Goal: Information Seeking & Learning: Learn about a topic

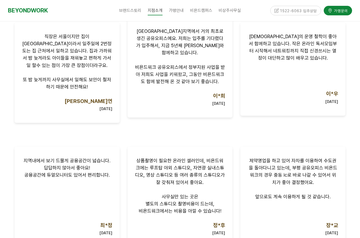
scroll to position [439, 0]
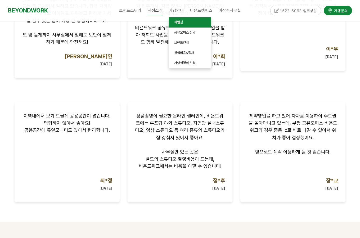
click at [184, 24] on link "차별점" at bounding box center [190, 22] width 42 height 10
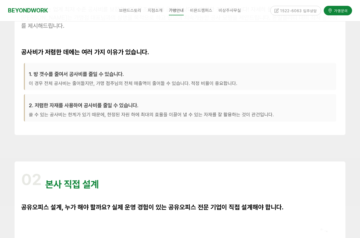
scroll to position [331, 0]
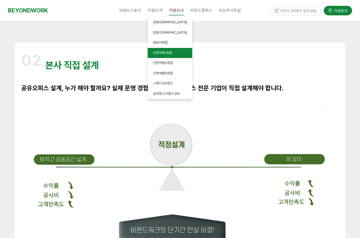
click at [172, 52] on span "인천부평1호점" at bounding box center [162, 53] width 19 height 4
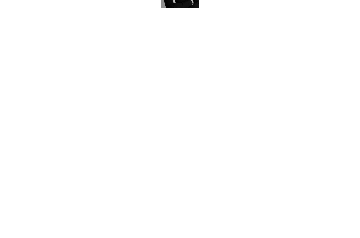
scroll to position [249, 0]
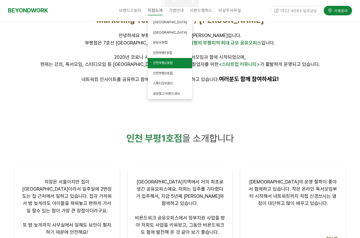
click at [176, 65] on link "인천부평2호점" at bounding box center [170, 63] width 44 height 10
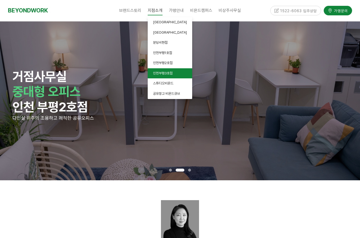
click at [177, 75] on link "인천부평3호점" at bounding box center [170, 73] width 44 height 10
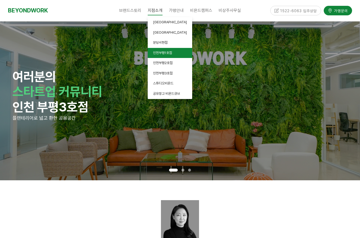
click at [169, 54] on span "인천부평1호점" at bounding box center [162, 53] width 19 height 4
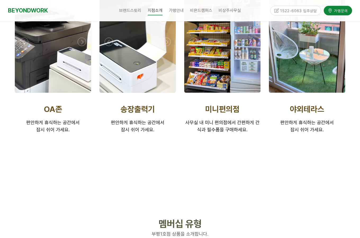
scroll to position [1026, 0]
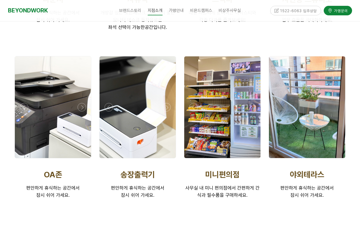
click at [242, 25] on div "스낵바 매일 시원하게 준비되는 아이스티와 각종 다과를 즐겨보세요!" at bounding box center [222, 11] width 85 height 47
click at [235, 10] on span "비상주사무실" at bounding box center [230, 10] width 22 height 5
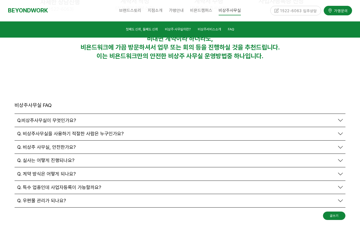
scroll to position [1818, 0]
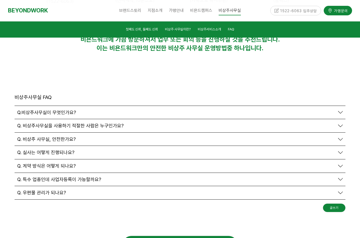
click at [64, 163] on span "Q. 계약 방식은 어떻게 되나요?" at bounding box center [46, 166] width 58 height 6
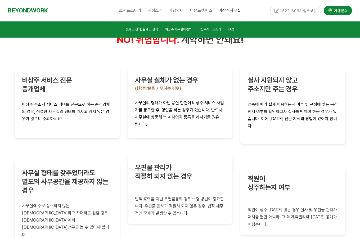
scroll to position [1164, 0]
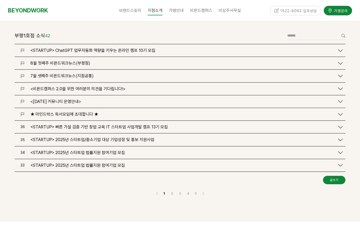
scroll to position [641, 0]
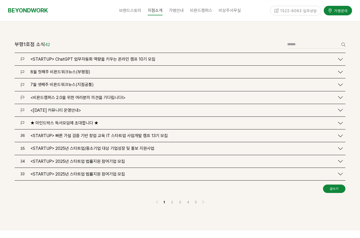
click at [103, 57] on span "<STARTUP> ChatGPT 업무자동화 역량을 키우는 온라인 캠프 10기 모집" at bounding box center [92, 59] width 125 height 5
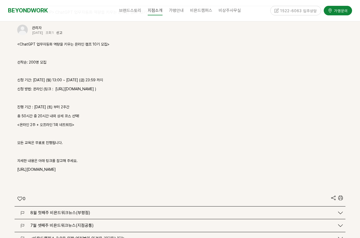
scroll to position [688, 0]
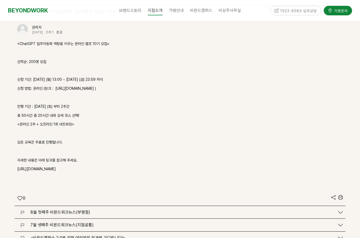
click at [33, 166] on p "[URL][DOMAIN_NAME]" at bounding box center [179, 169] width 325 height 6
click at [37, 166] on p "[URL][DOMAIN_NAME]" at bounding box center [179, 169] width 325 height 6
drag, startPoint x: 52, startPoint y: 164, endPoint x: 19, endPoint y: 160, distance: 33.8
click at [19, 166] on p "https://zrr.kr/P81M3H" at bounding box center [179, 169] width 325 height 6
click at [86, 157] on p "자세한 내용은 아래 링크를 참고해 주세요." at bounding box center [179, 160] width 325 height 6
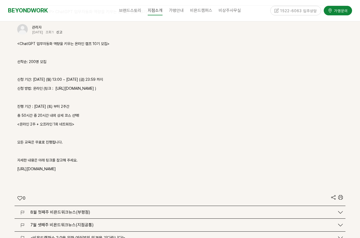
click at [76, 166] on p "https://zrr.kr/P81M3H" at bounding box center [179, 169] width 325 height 6
drag, startPoint x: 61, startPoint y: 162, endPoint x: -6, endPoint y: 161, distance: 67.2
click at [145, 94] on p at bounding box center [179, 97] width 325 height 6
drag, startPoint x: 66, startPoint y: 162, endPoint x: 15, endPoint y: 164, distance: 50.8
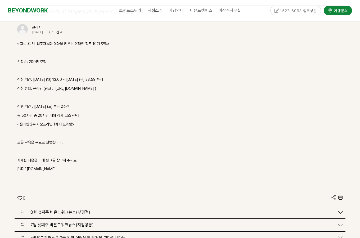
click at [15, 164] on div "관리자 2025-08-06 조회 1 신고 신고 <ChatGPT 업무자동화 역량을 키우는 온라인 캠프 10기 모집> 선착순: 200명 모집 신청…" at bounding box center [180, 111] width 331 height 187
click at [60, 150] on div "<ChatGPT 업무자동화 역량을 키우는 온라인 캠프 10기 모집> 선착순: 200명 모집 신청 기간: 25.07.28 (월) 13:00 ~ …" at bounding box center [179, 111] width 325 height 141
click at [62, 166] on p "https://zrr.kr/P81M3H" at bounding box center [179, 169] width 325 height 6
drag, startPoint x: 63, startPoint y: 161, endPoint x: 21, endPoint y: 159, distance: 41.6
click at [21, 166] on p "https://zrr.kr/P81M3H" at bounding box center [179, 169] width 325 height 6
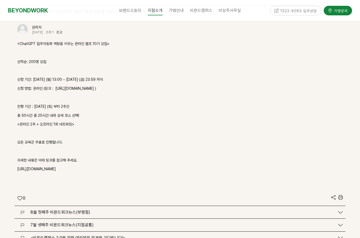
click at [57, 139] on p "모든 교육은 무료로 진행됩니다." at bounding box center [179, 142] width 325 height 6
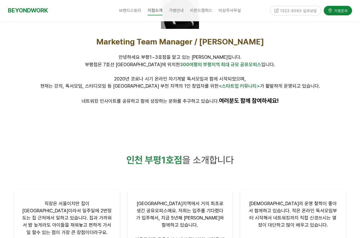
scroll to position [199, 0]
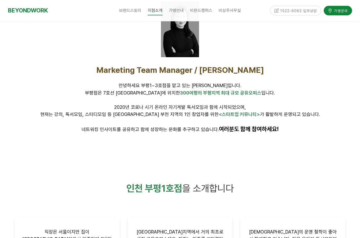
click at [282, 88] on p "안녕하세요 부평1~3호점을 맡고 있는 [PERSON_NAME]입니다." at bounding box center [180, 85] width 331 height 7
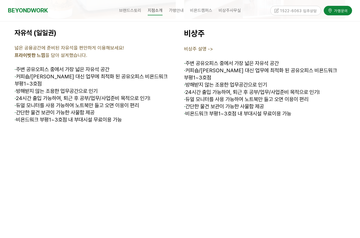
scroll to position [1960, 0]
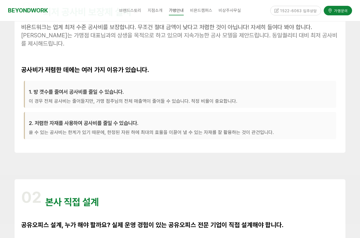
scroll to position [237, 0]
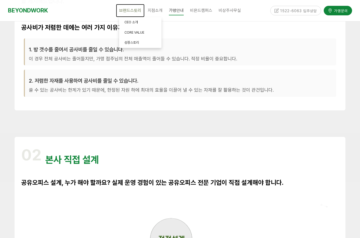
click at [135, 9] on span "브랜드스토리" at bounding box center [130, 10] width 22 height 5
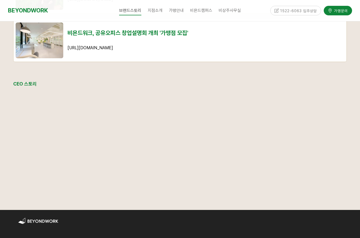
scroll to position [729, 0]
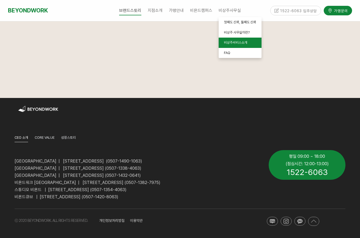
click at [234, 40] on span "비상주서비스소개" at bounding box center [235, 42] width 23 height 4
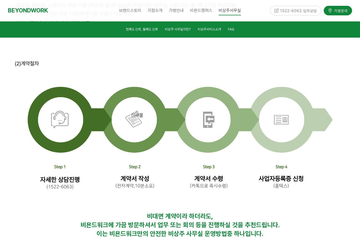
scroll to position [1808, 0]
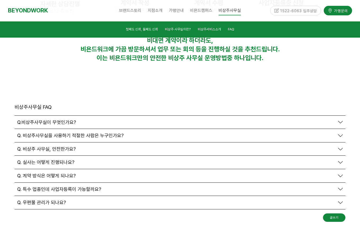
click at [35, 156] on div "Q. 실사는 어떻게 진행되나요?" at bounding box center [180, 162] width 331 height 13
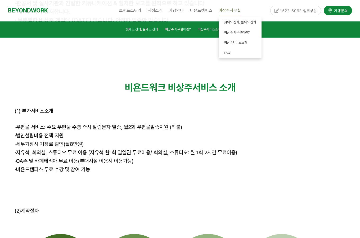
scroll to position [1501, 0]
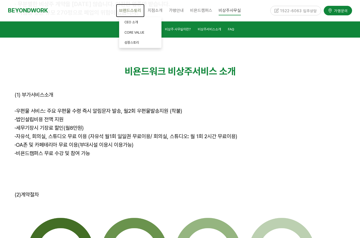
click at [129, 10] on span "브랜드스토리" at bounding box center [130, 10] width 22 height 5
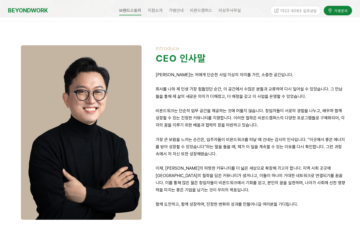
scroll to position [28, 0]
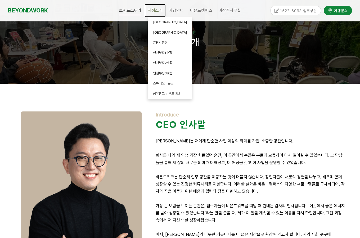
click at [157, 10] on span "지점소개" at bounding box center [155, 10] width 15 height 5
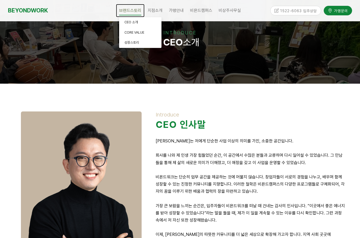
click at [134, 12] on span "브랜드스토리" at bounding box center [130, 10] width 22 height 9
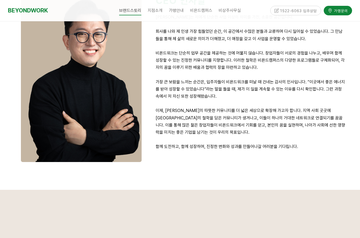
scroll to position [247, 0]
